Goal: Information Seeking & Learning: Learn about a topic

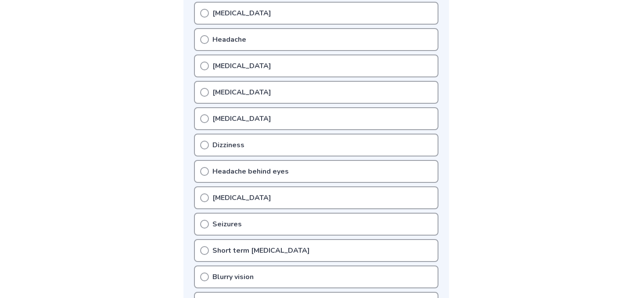
scroll to position [198, 0]
click at [216, 40] on p "Headache" at bounding box center [229, 40] width 34 height 11
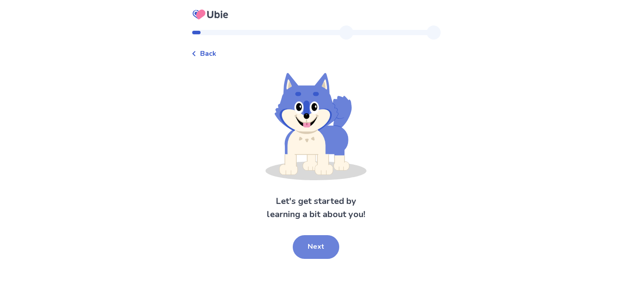
click at [311, 253] on button "Next" at bounding box center [316, 247] width 47 height 24
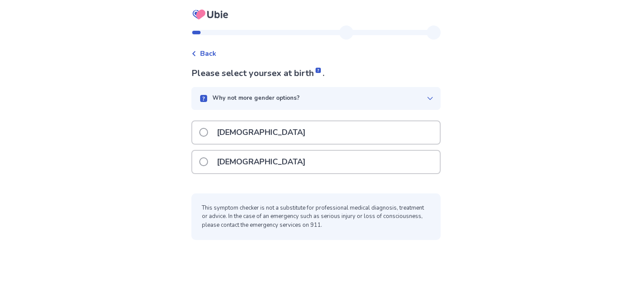
click at [244, 133] on p "[DEMOGRAPHIC_DATA]" at bounding box center [261, 132] width 99 height 22
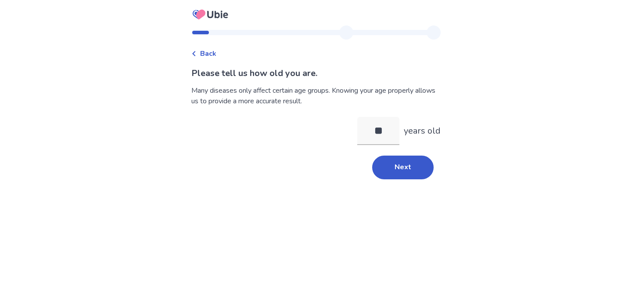
type input "**"
click at [393, 151] on div "Please tell us how old you are. Many diseases only affect certain age groups. K…" at bounding box center [315, 123] width 249 height 112
click at [396, 161] on button "Next" at bounding box center [402, 167] width 61 height 24
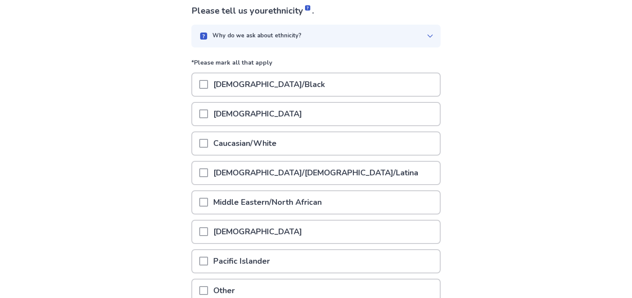
scroll to position [66, 0]
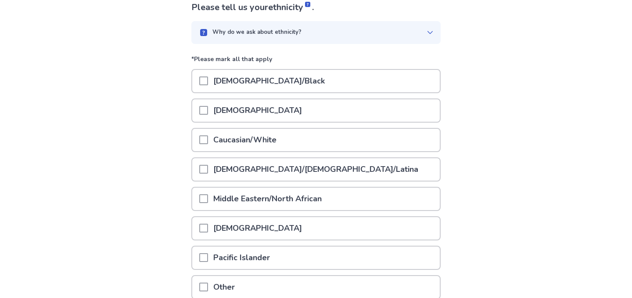
click at [208, 75] on div at bounding box center [203, 81] width 9 height 22
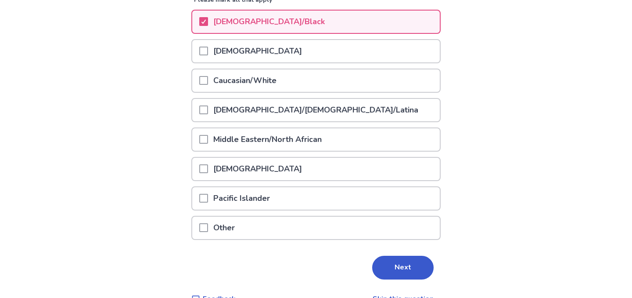
scroll to position [145, 0]
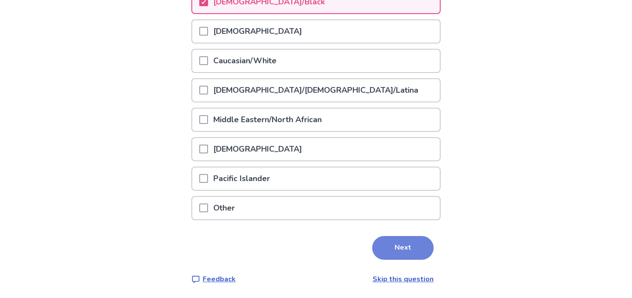
click at [394, 250] on button "Next" at bounding box center [402, 248] width 61 height 24
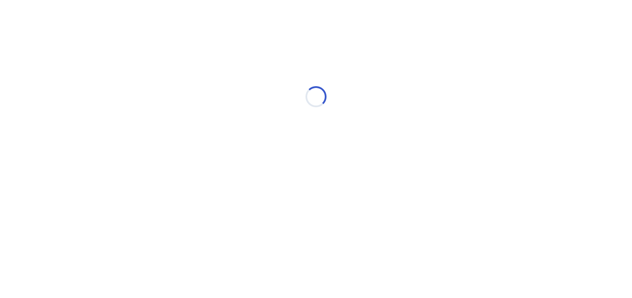
scroll to position [0, 0]
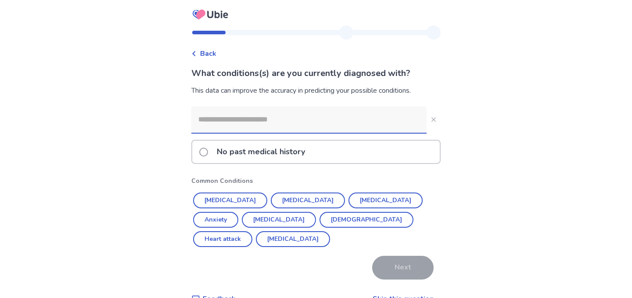
click at [268, 122] on input at bounding box center [308, 119] width 235 height 26
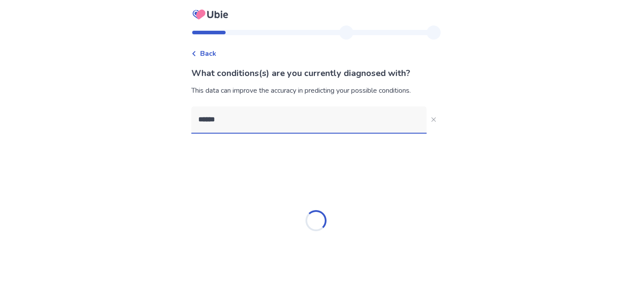
type input "******"
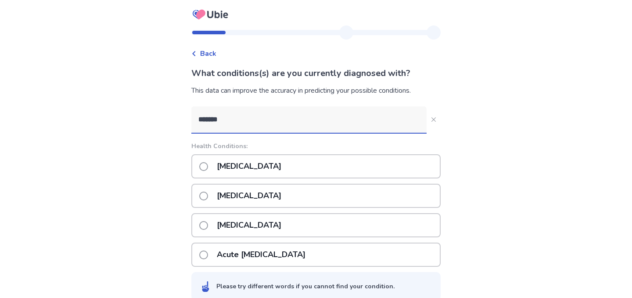
click at [257, 170] on p "[MEDICAL_DATA]" at bounding box center [249, 166] width 75 height 22
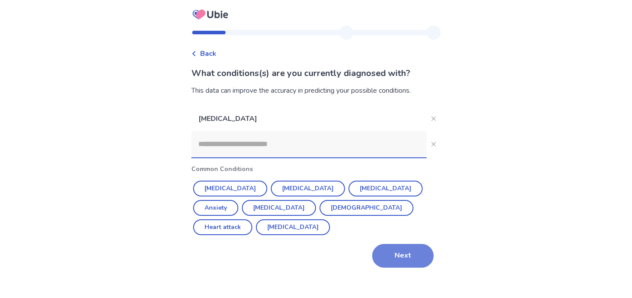
click at [387, 244] on button "Next" at bounding box center [402, 256] width 61 height 24
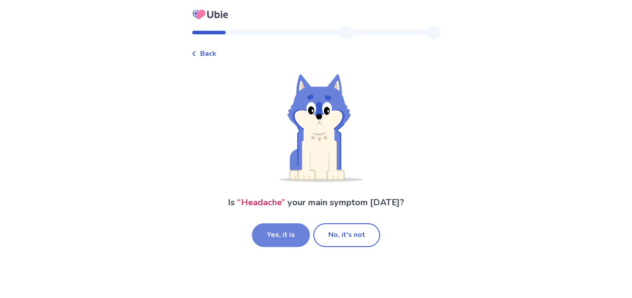
click at [300, 231] on button "Yes, it is" at bounding box center [281, 235] width 58 height 24
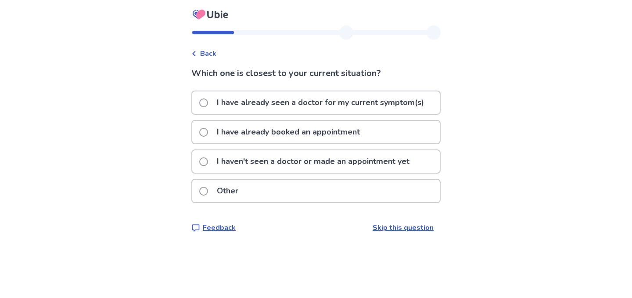
click at [315, 162] on p "I haven't seen a doctor or made an appointment yet" at bounding box center [313, 161] width 203 height 22
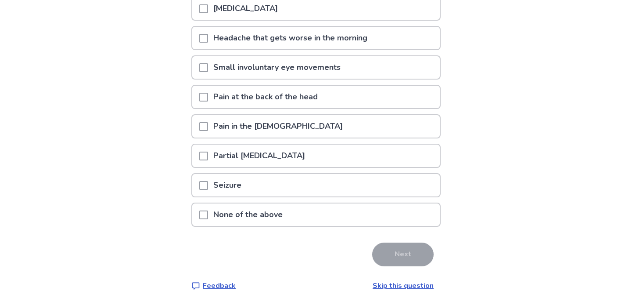
scroll to position [153, 0]
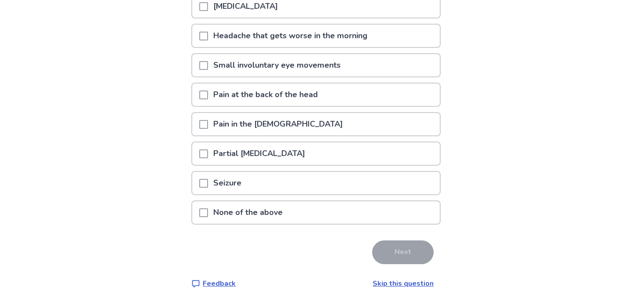
click at [269, 207] on p "None of the above" at bounding box center [248, 212] width 80 height 22
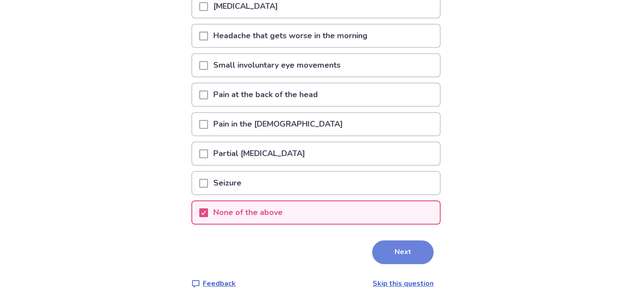
click at [389, 258] on button "Next" at bounding box center [402, 252] width 61 height 24
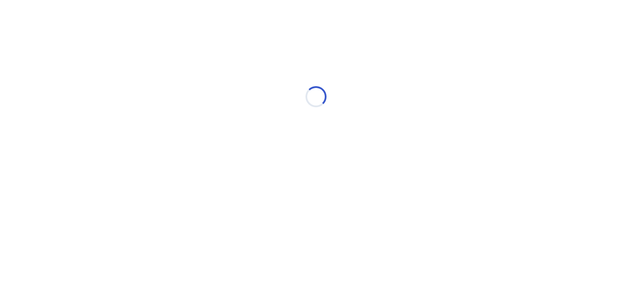
scroll to position [0, 0]
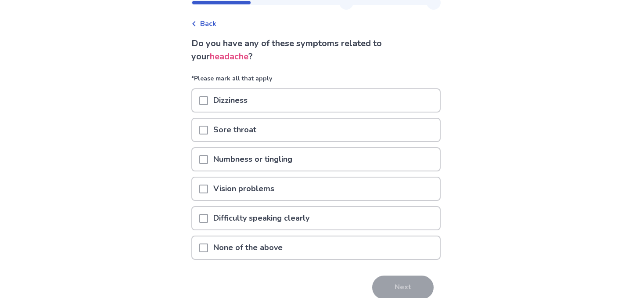
scroll to position [33, 0]
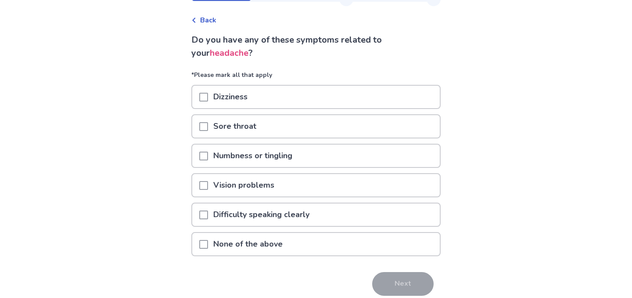
click at [259, 247] on p "None of the above" at bounding box center [248, 244] width 80 height 22
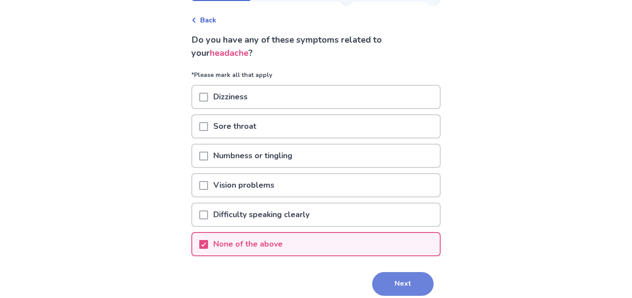
click at [384, 285] on button "Next" at bounding box center [402, 284] width 61 height 24
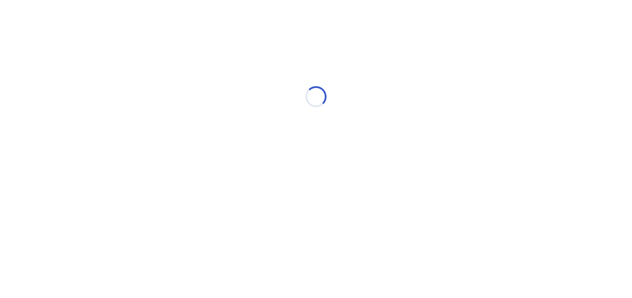
scroll to position [0, 0]
select select "*"
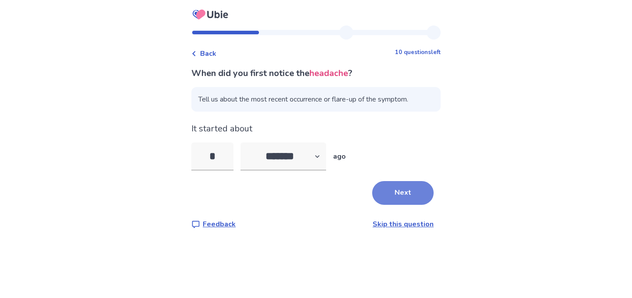
type input "*"
click at [411, 194] on button "Next" at bounding box center [402, 193] width 61 height 24
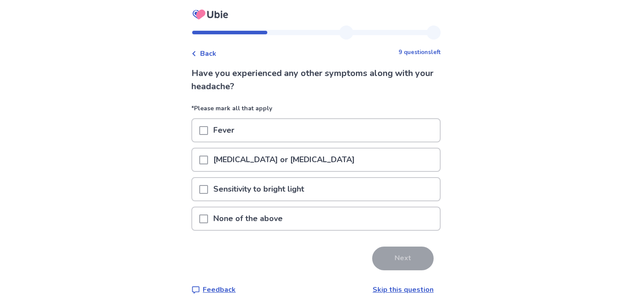
click at [204, 162] on div "[MEDICAL_DATA] or [MEDICAL_DATA]" at bounding box center [316, 159] width 248 height 22
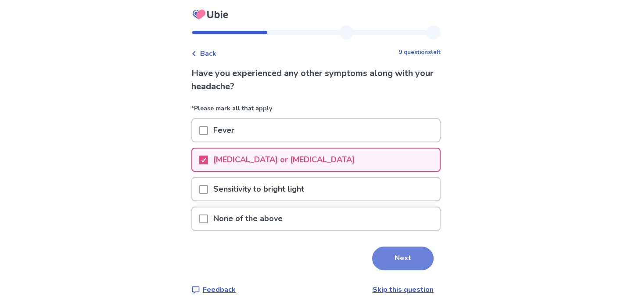
click at [410, 263] on button "Next" at bounding box center [402, 258] width 61 height 24
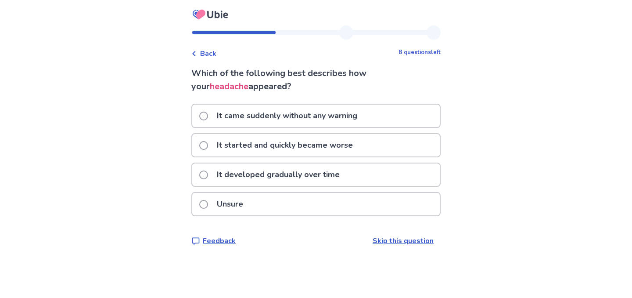
click at [237, 209] on p "Unsure" at bounding box center [230, 204] width 37 height 22
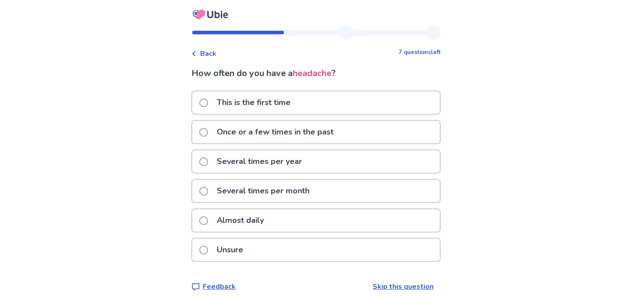
scroll to position [8, 0]
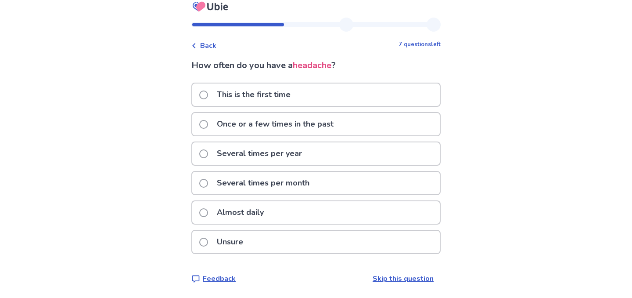
click at [208, 125] on span at bounding box center [203, 124] width 9 height 9
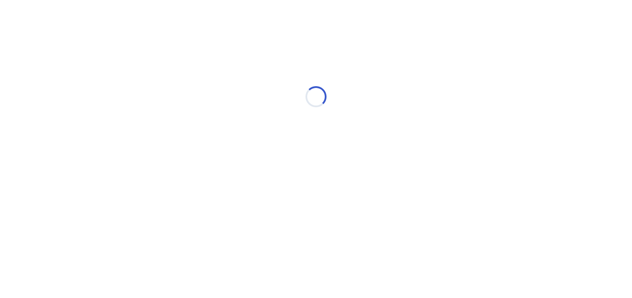
scroll to position [0, 0]
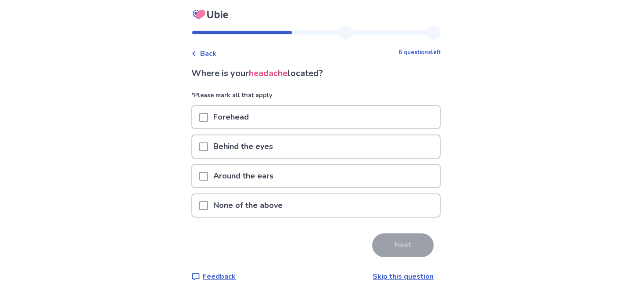
click at [208, 206] on span at bounding box center [203, 205] width 9 height 9
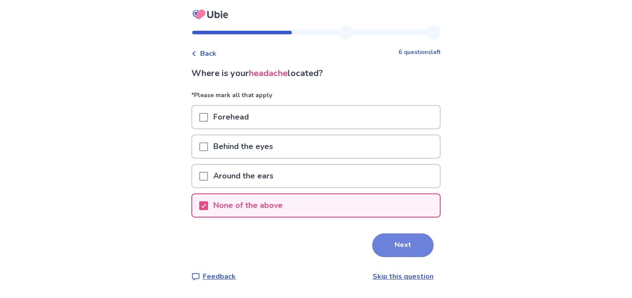
click at [425, 248] on button "Next" at bounding box center [402, 245] width 61 height 24
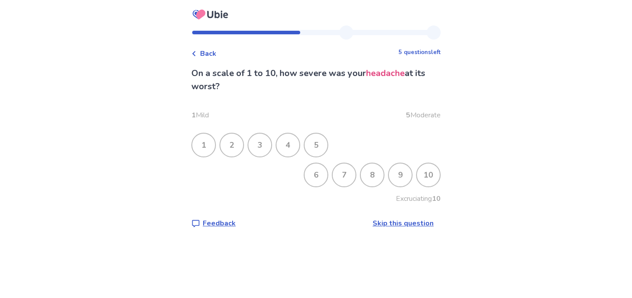
click at [239, 149] on div "2" at bounding box center [231, 144] width 23 height 23
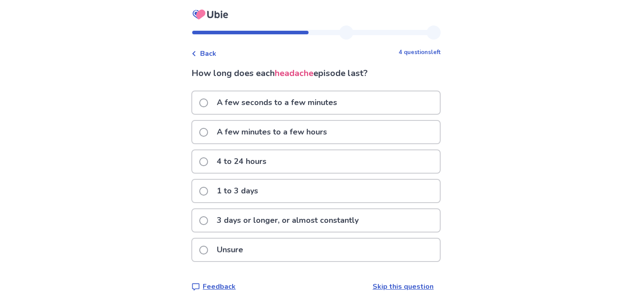
scroll to position [8, 0]
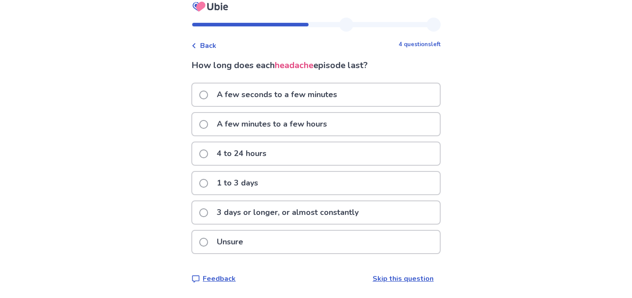
click at [255, 121] on p "A few minutes to a few hours" at bounding box center [272, 124] width 121 height 22
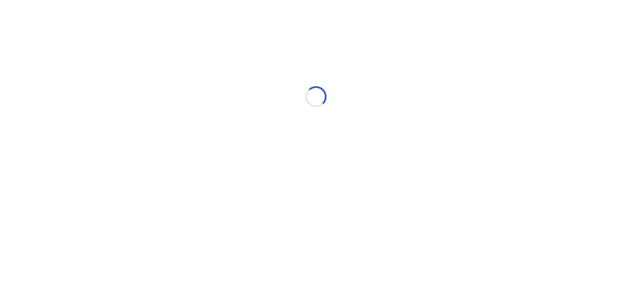
scroll to position [0, 0]
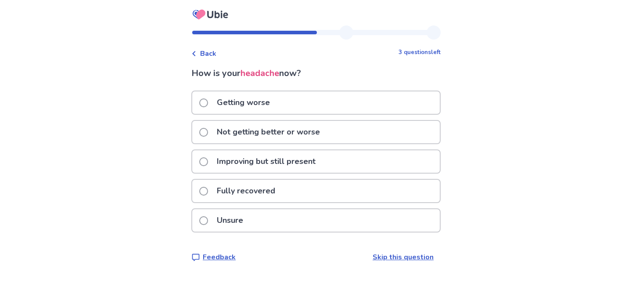
click at [203, 165] on div "Improving but still present" at bounding box center [316, 161] width 248 height 22
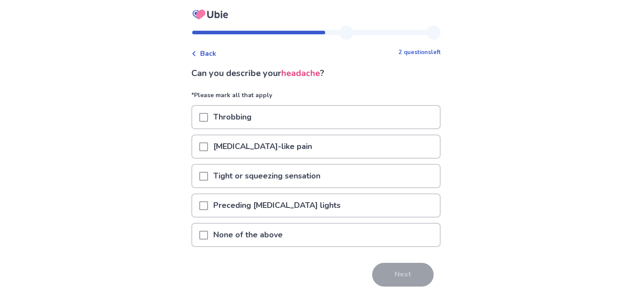
click at [254, 237] on p "None of the above" at bounding box center [248, 234] width 80 height 22
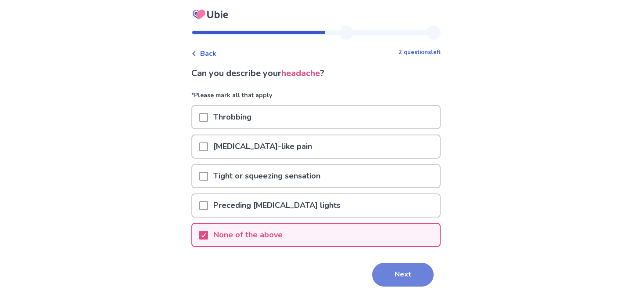
click at [387, 269] on button "Next" at bounding box center [402, 275] width 61 height 24
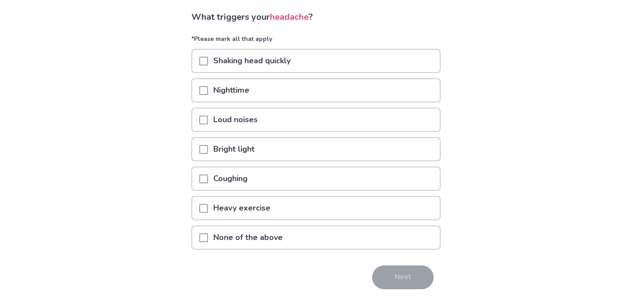
scroll to position [60, 0]
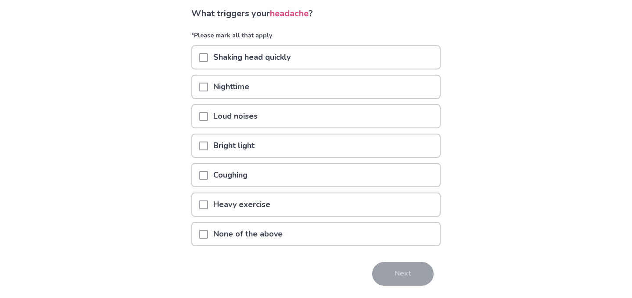
click at [255, 229] on p "None of the above" at bounding box center [248, 234] width 80 height 22
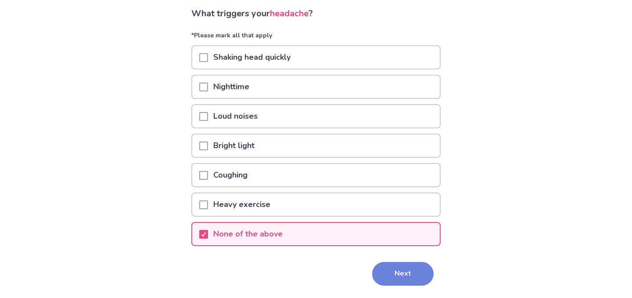
click at [382, 266] on button "Next" at bounding box center [402, 274] width 61 height 24
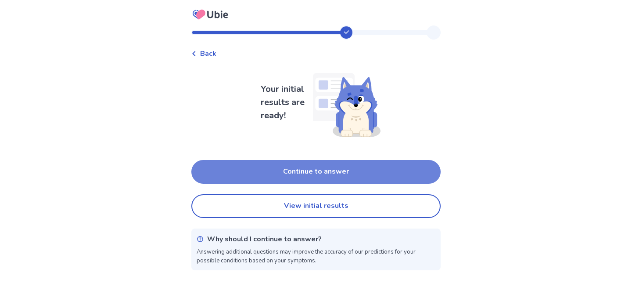
click at [344, 174] on button "Continue to answer" at bounding box center [315, 172] width 249 height 24
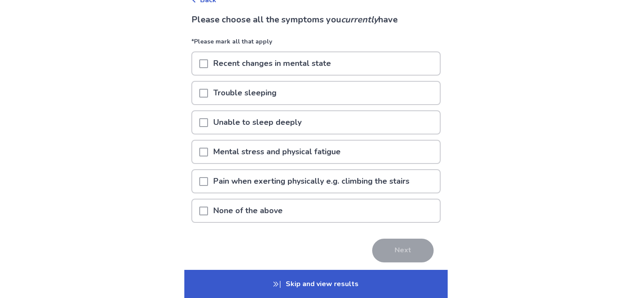
scroll to position [54, 0]
click at [262, 216] on p "None of the above" at bounding box center [248, 210] width 80 height 22
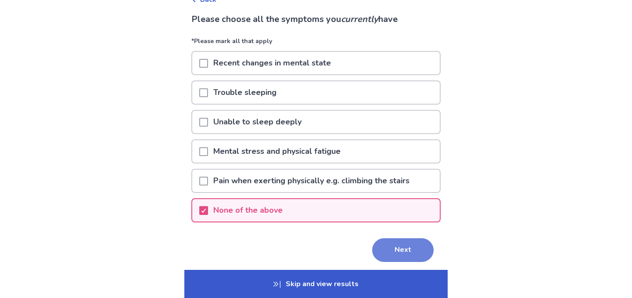
click at [374, 246] on button "Next" at bounding box center [402, 250] width 61 height 24
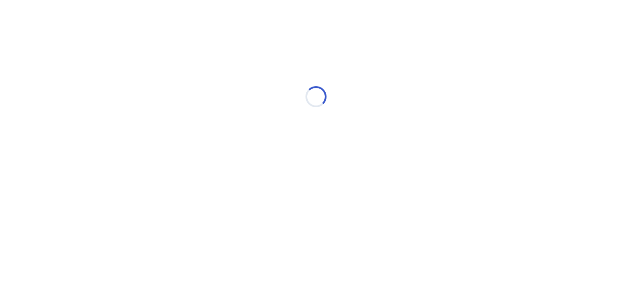
scroll to position [0, 0]
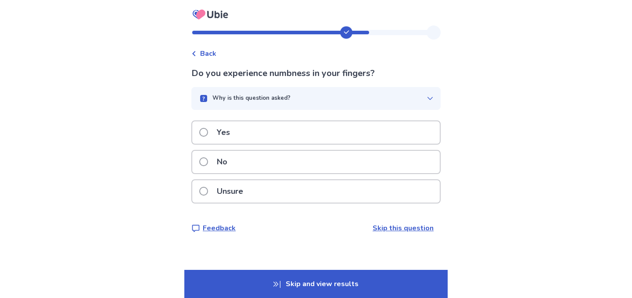
click at [233, 166] on p "No" at bounding box center [222, 162] width 21 height 22
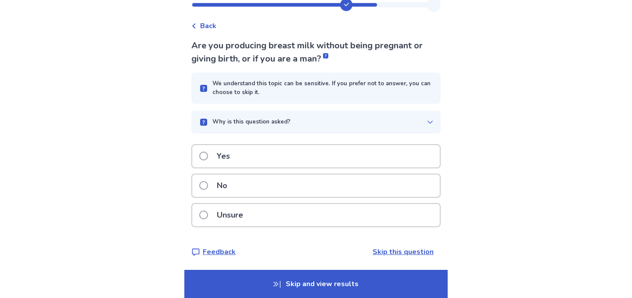
scroll to position [29, 0]
click at [233, 183] on p "No" at bounding box center [222, 184] width 21 height 22
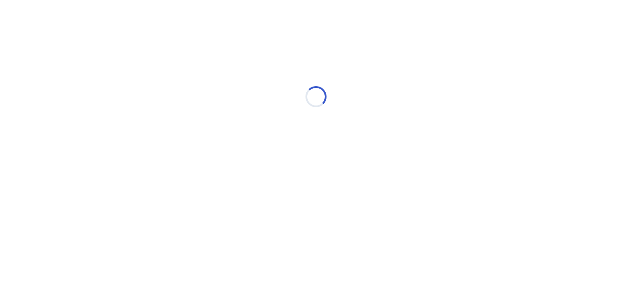
scroll to position [0, 0]
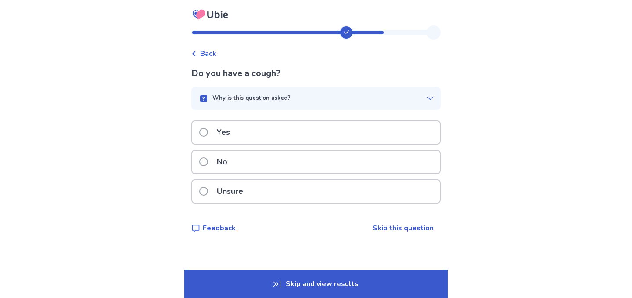
click at [224, 162] on p "No" at bounding box center [222, 162] width 21 height 22
click at [219, 162] on p "No" at bounding box center [222, 162] width 21 height 22
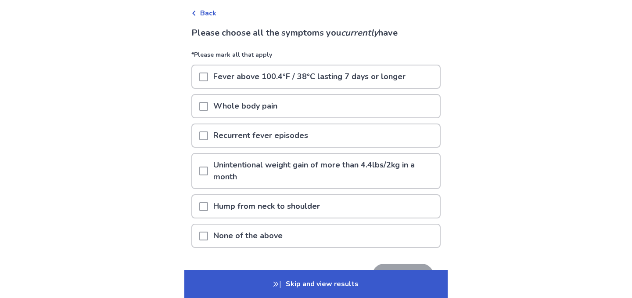
scroll to position [46, 0]
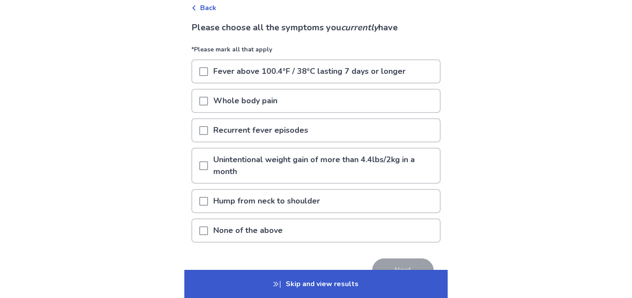
click at [273, 203] on p "Hump from neck to shoulder" at bounding box center [266, 201] width 117 height 22
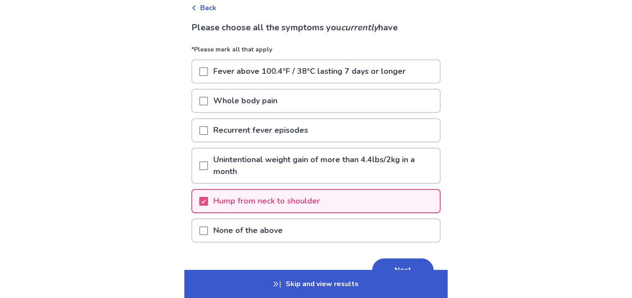
click at [374, 271] on p "Skip and view results" at bounding box center [315, 284] width 263 height 28
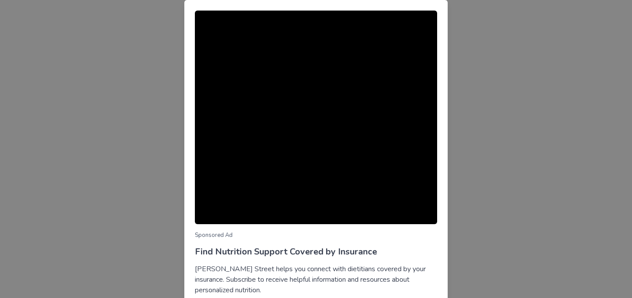
scroll to position [20, 0]
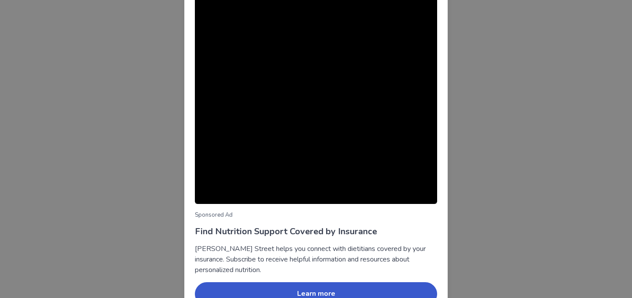
click at [475, 185] on div "Sponsored Ad Find Nutrition Support Covered by Insurance [PERSON_NAME] Street h…" at bounding box center [316, 149] width 632 height 298
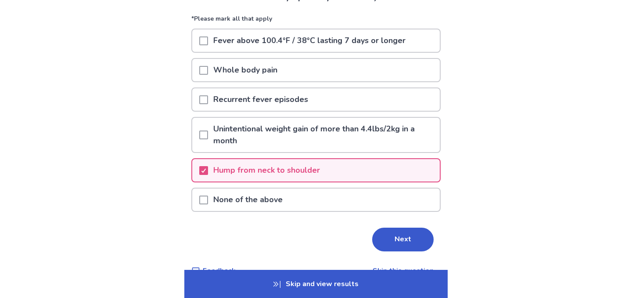
scroll to position [77, 0]
click at [392, 246] on button "Next" at bounding box center [402, 239] width 61 height 24
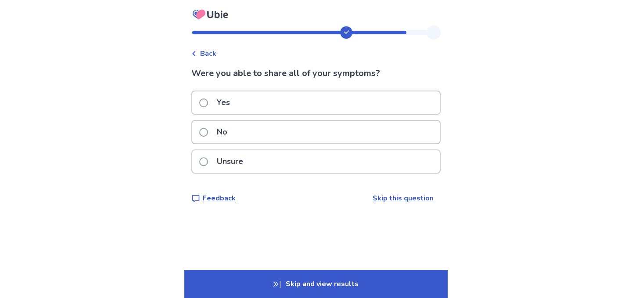
click at [213, 107] on label "Yes" at bounding box center [217, 102] width 36 height 22
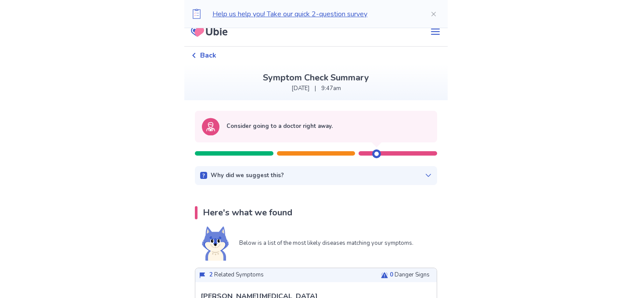
scroll to position [12, 0]
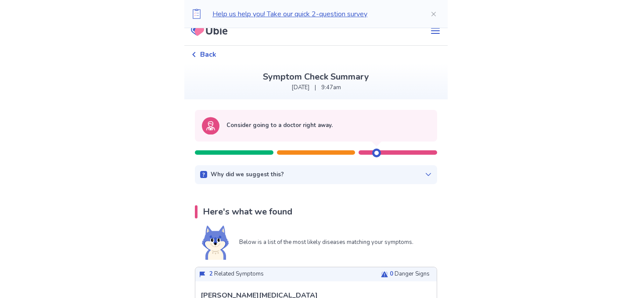
drag, startPoint x: 371, startPoint y: 153, endPoint x: 393, endPoint y: 158, distance: 22.4
click at [393, 158] on div "Consider going to a doctor right away." at bounding box center [316, 134] width 242 height 48
click at [380, 181] on div "Why did we suggest this? This suggestion is based on the severity level of a fe…" at bounding box center [316, 174] width 242 height 19
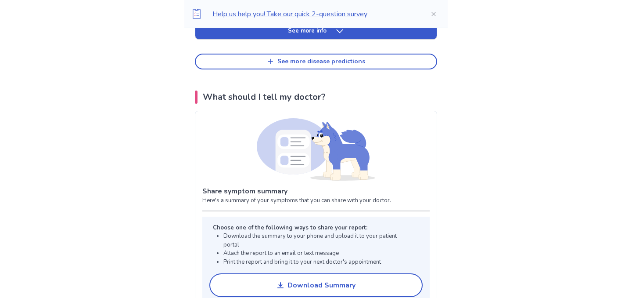
scroll to position [0, 0]
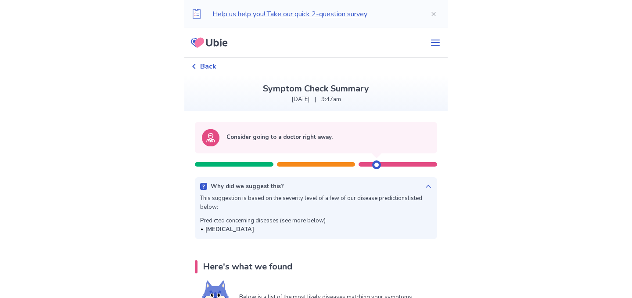
click at [275, 135] on p "Consider going to a doctor right away." at bounding box center [280, 137] width 106 height 9
